Goal: Information Seeking & Learning: Find specific fact

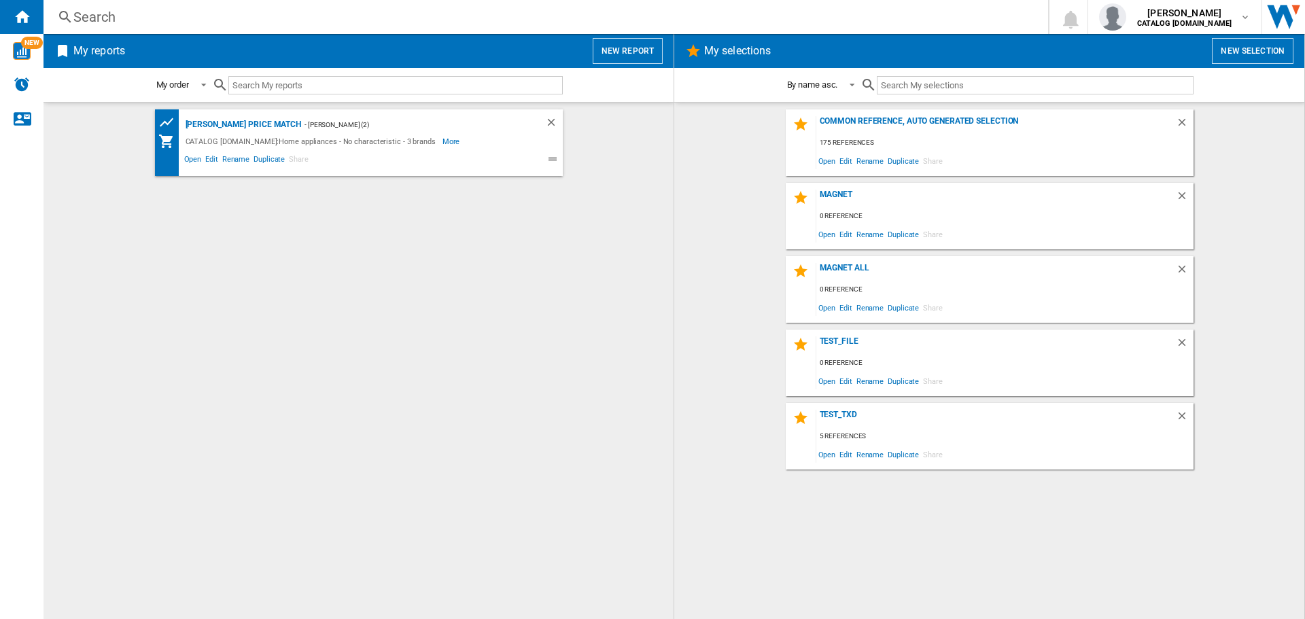
click at [289, 87] on input "text" at bounding box center [395, 85] width 334 height 18
click at [122, 14] on div "Search" at bounding box center [542, 16] width 939 height 19
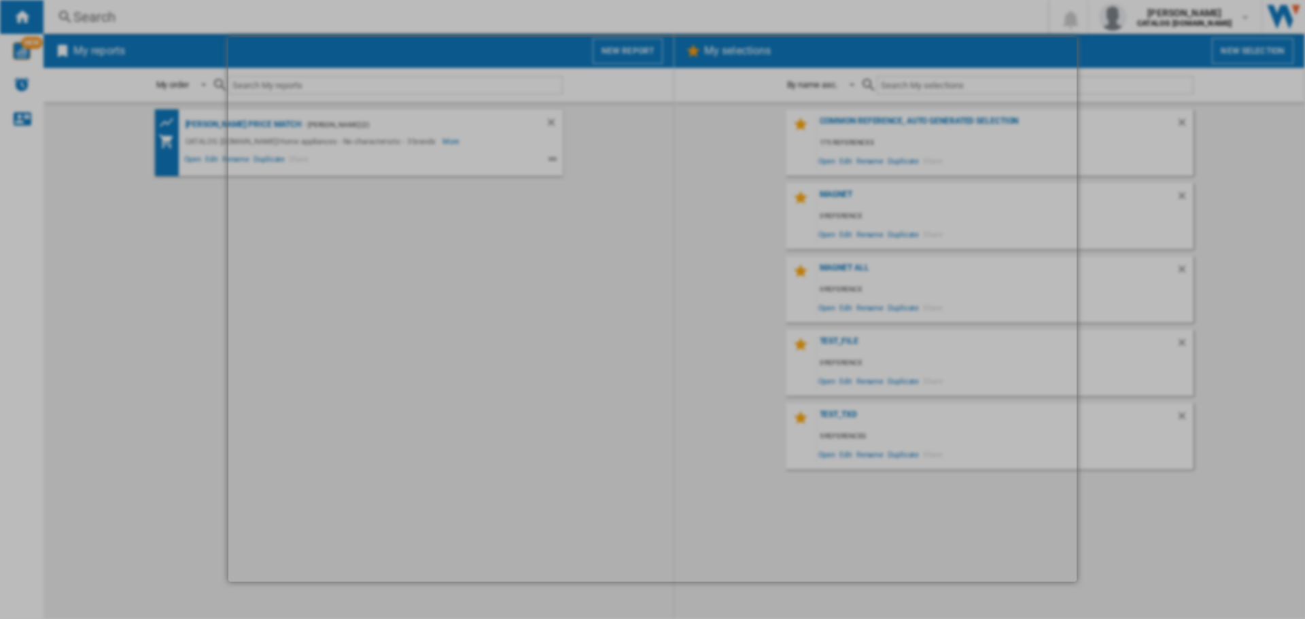
click at [122, 14] on div at bounding box center [652, 309] width 1305 height 619
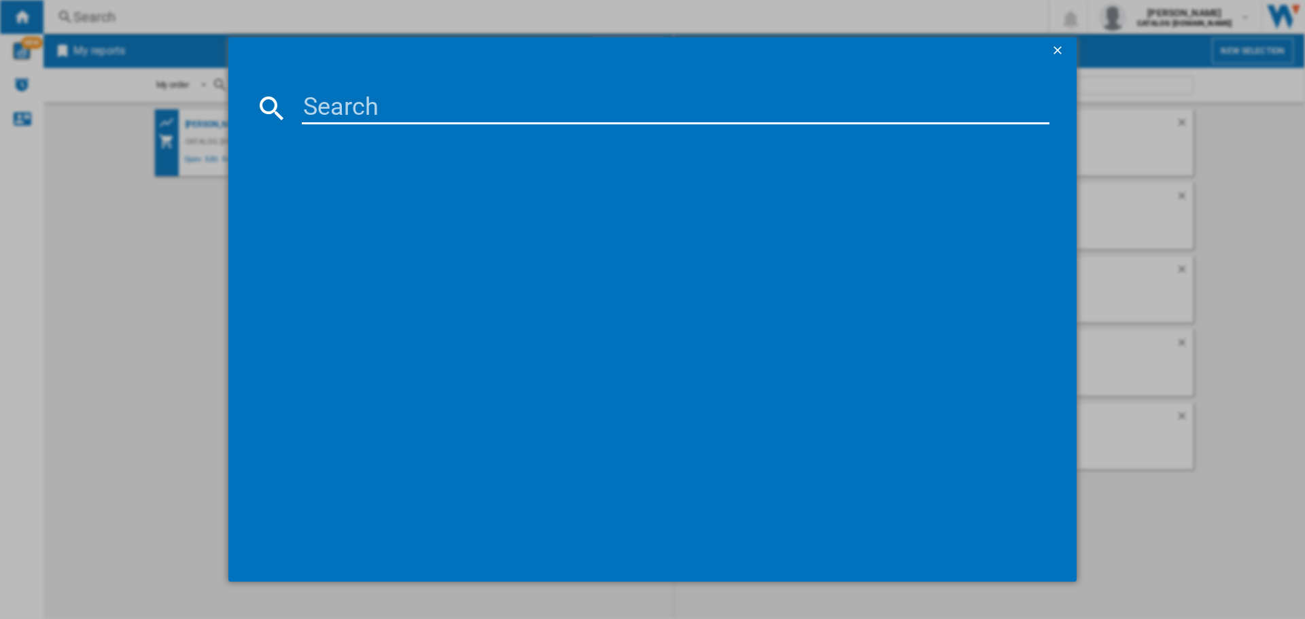
click at [372, 127] on md-dialog-content at bounding box center [652, 324] width 848 height 518
click at [378, 111] on input at bounding box center [675, 108] width 747 height 33
paste input "ORC7P321DX"
type input "ORC7P321DX"
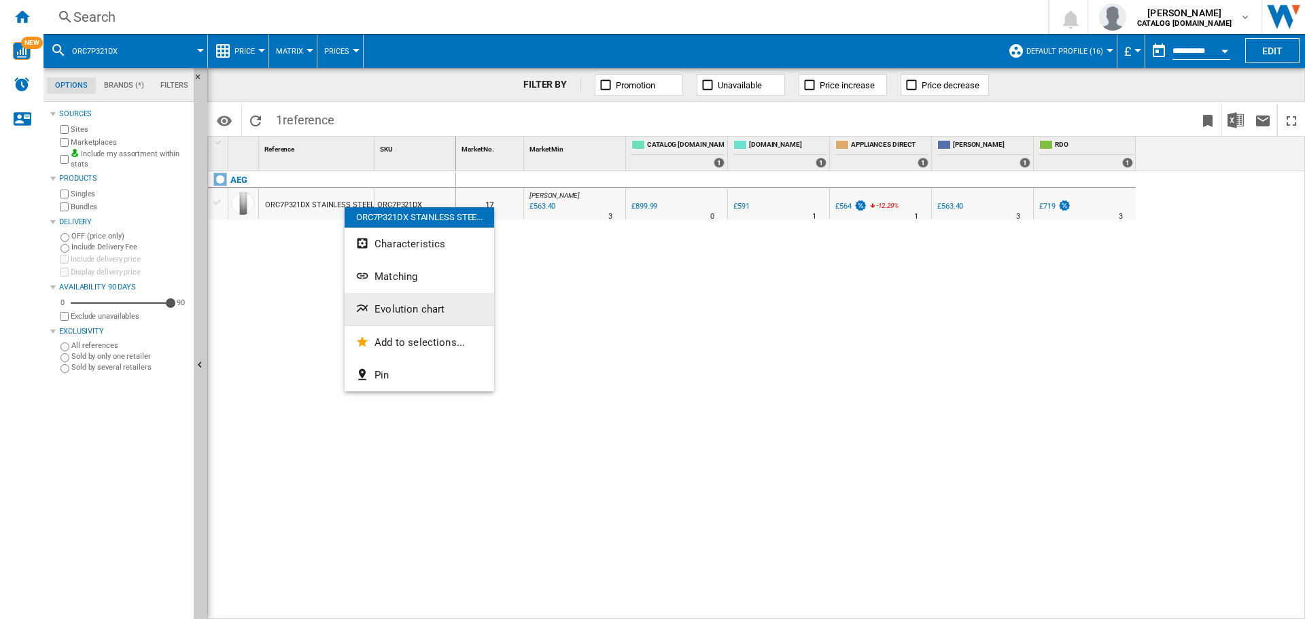
click at [395, 304] on span "Evolution chart" at bounding box center [409, 309] width 70 height 12
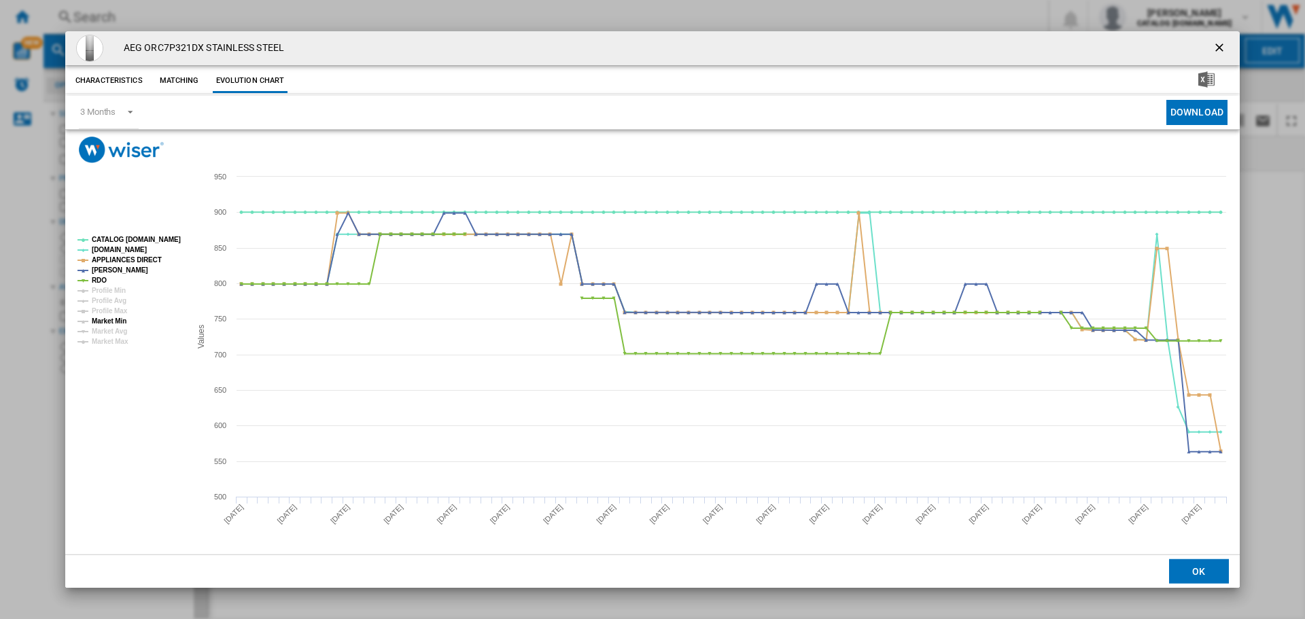
click at [112, 319] on tspan "Market Min" at bounding box center [109, 320] width 35 height 7
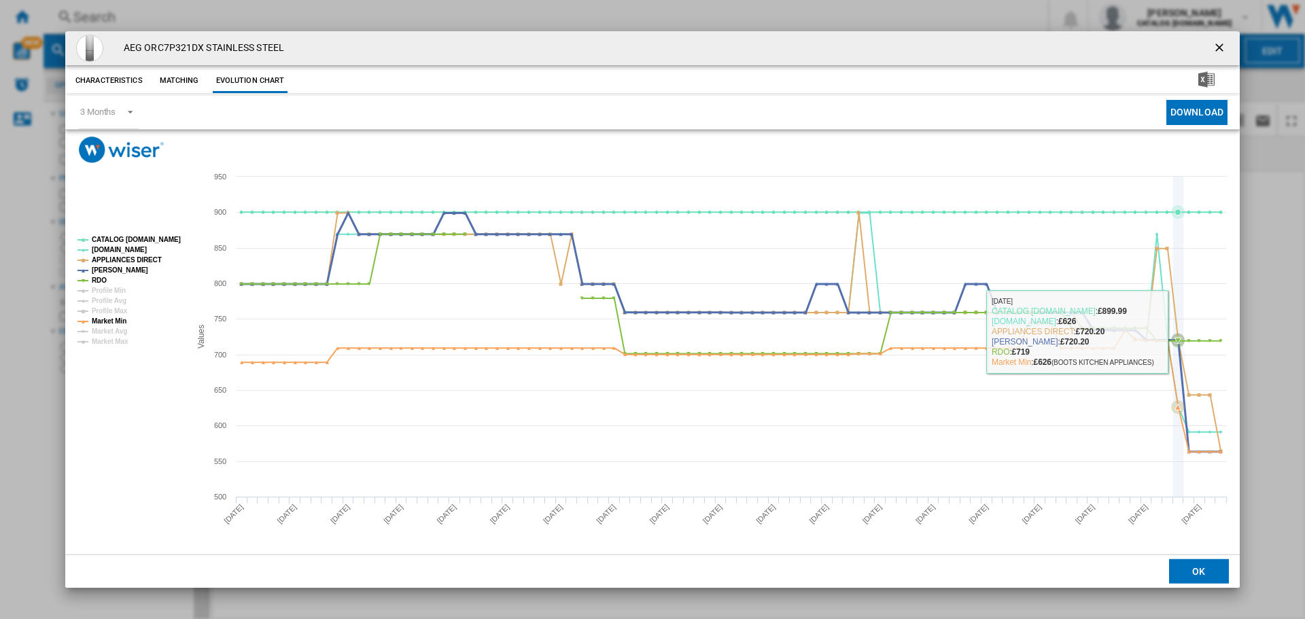
click at [1186, 331] on icon "Created with Highcharts 5.0.14 Values 500 600 700 800 900 550 650 750 850 950 C…" at bounding box center [652, 358] width 1174 height 391
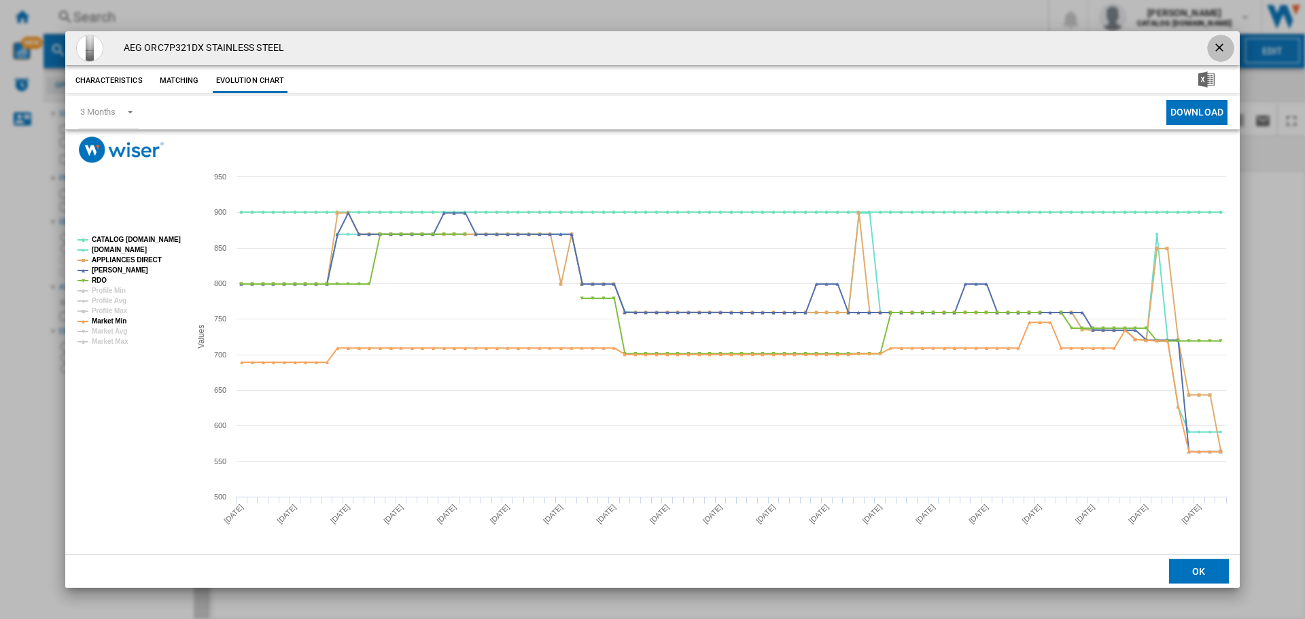
click at [1221, 53] on ng-md-icon "getI18NText('BUTTONS.CLOSE_DIALOG')" at bounding box center [1220, 49] width 16 height 16
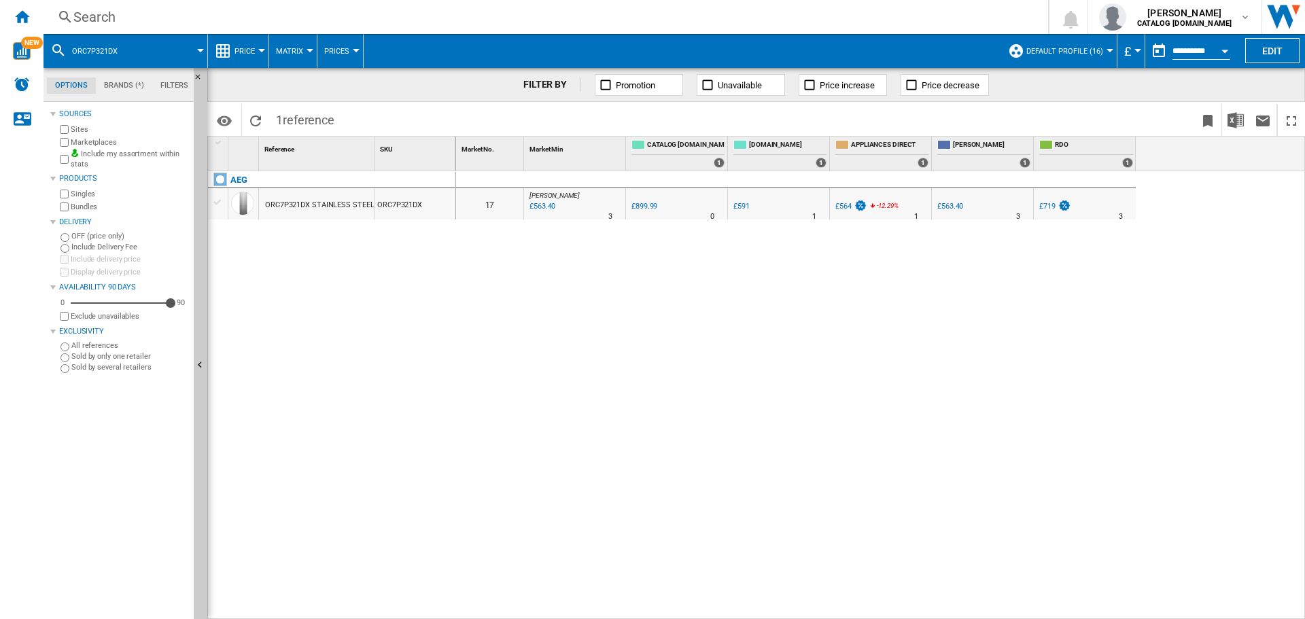
click at [957, 207] on div "£563.40" at bounding box center [950, 206] width 26 height 9
